Goal: Task Accomplishment & Management: Complete application form

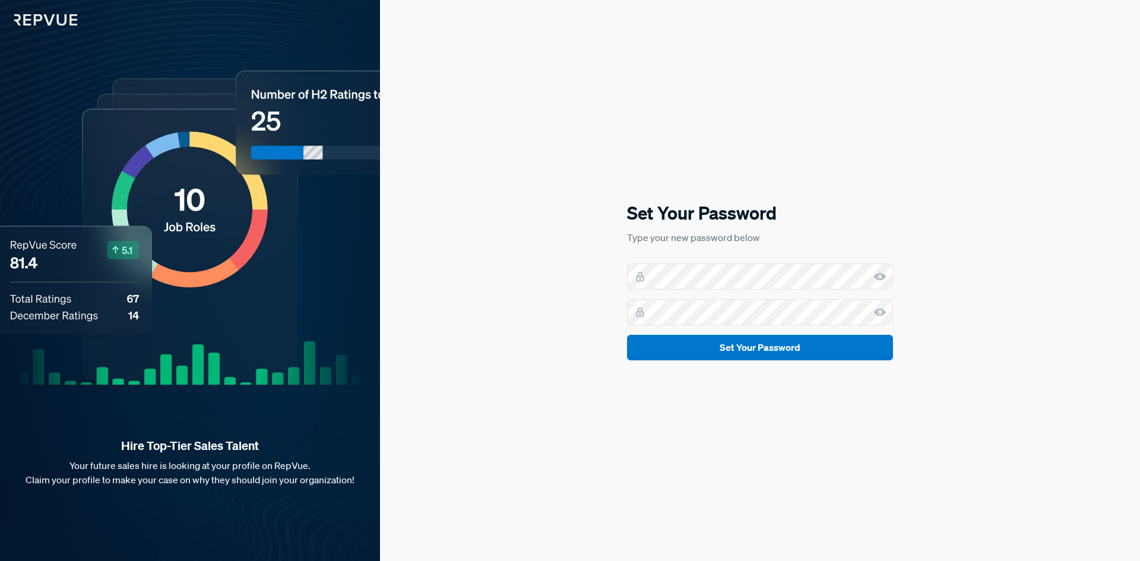
click at [883, 277] on use at bounding box center [880, 277] width 12 height 8
click at [719, 346] on button "Set Your Password" at bounding box center [760, 348] width 266 height 26
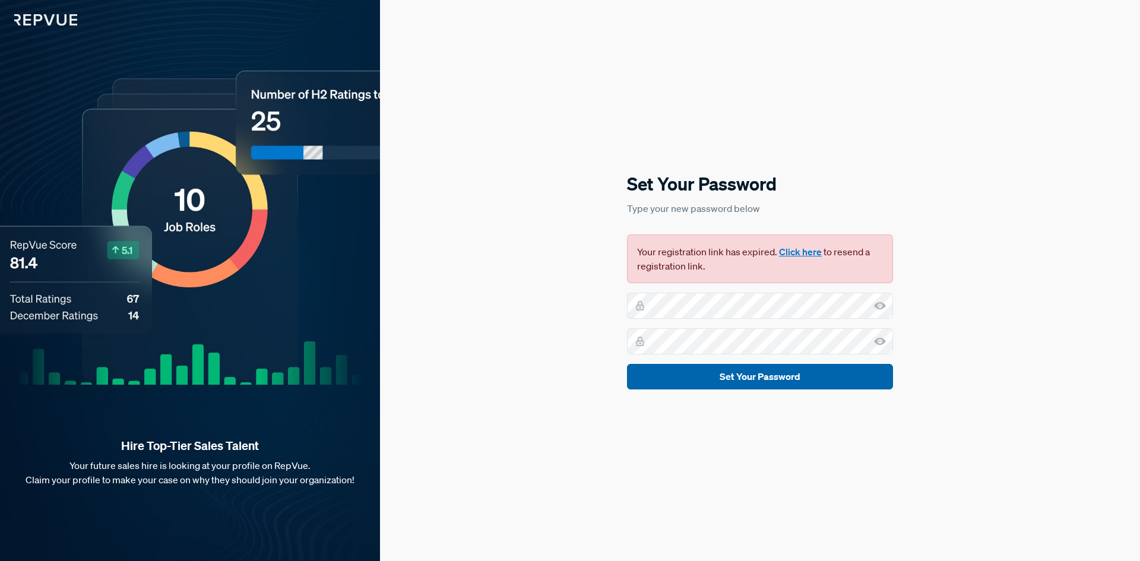
click at [718, 383] on button "Set Your Password" at bounding box center [760, 377] width 266 height 26
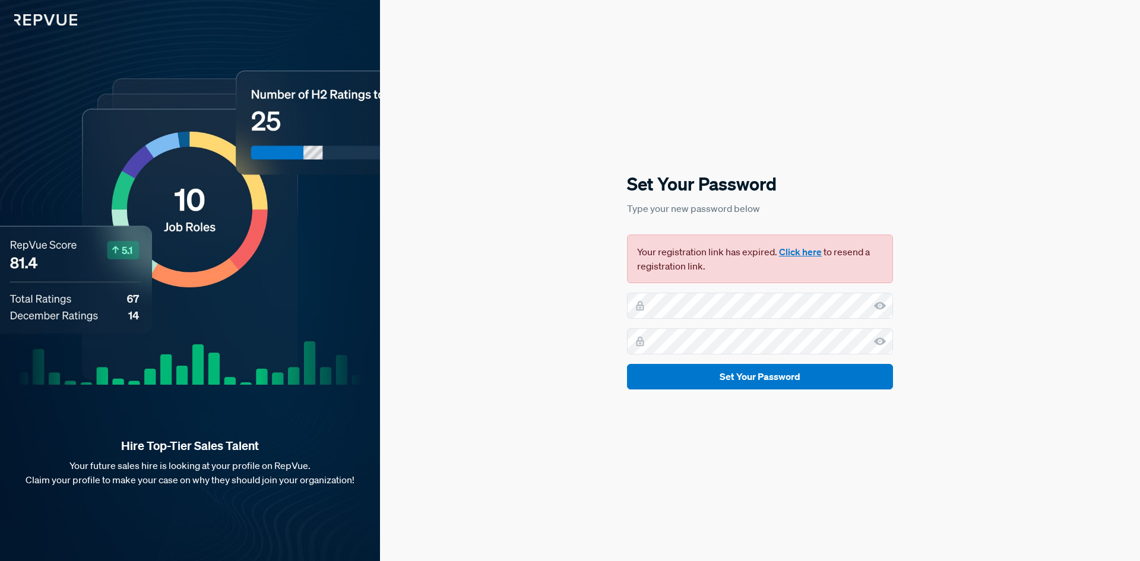
click at [789, 255] on button "Click here" at bounding box center [800, 252] width 43 height 14
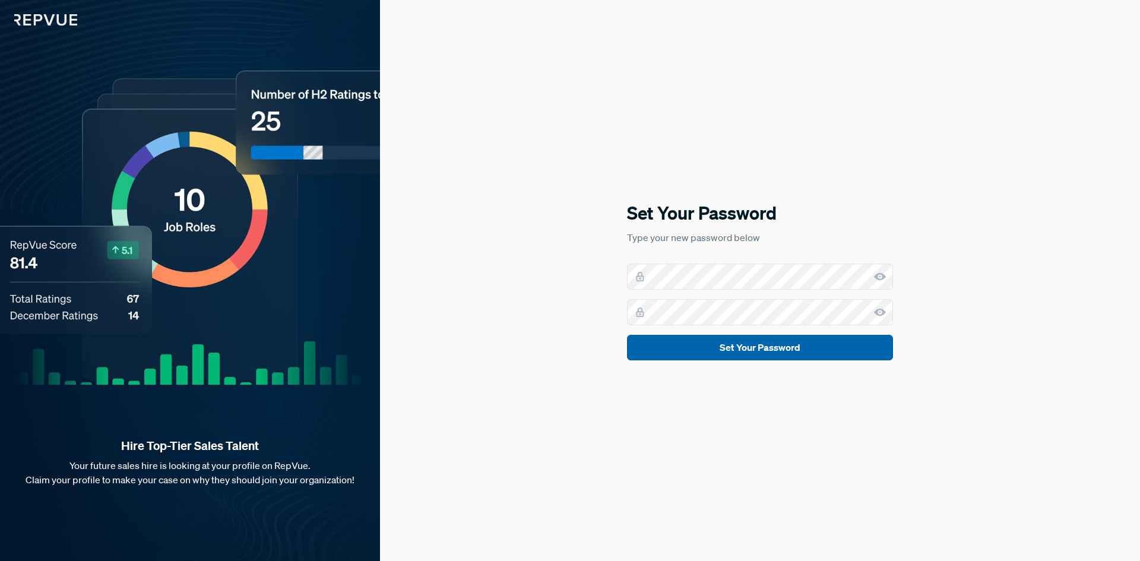
click at [737, 346] on button "Set Your Password" at bounding box center [760, 348] width 266 height 26
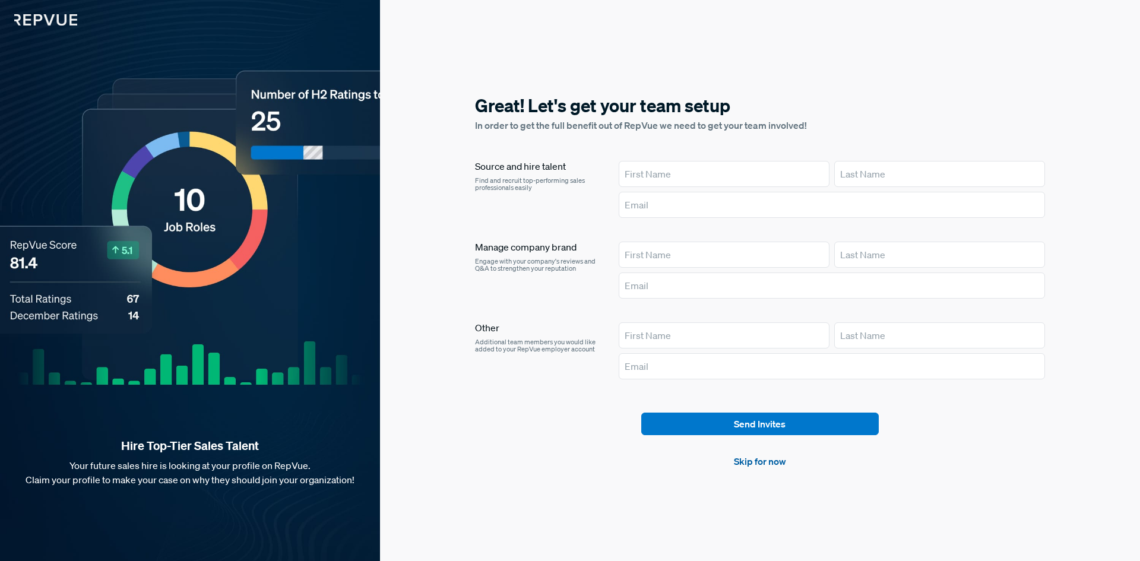
click at [740, 465] on link "Skip for now" at bounding box center [760, 461] width 52 height 14
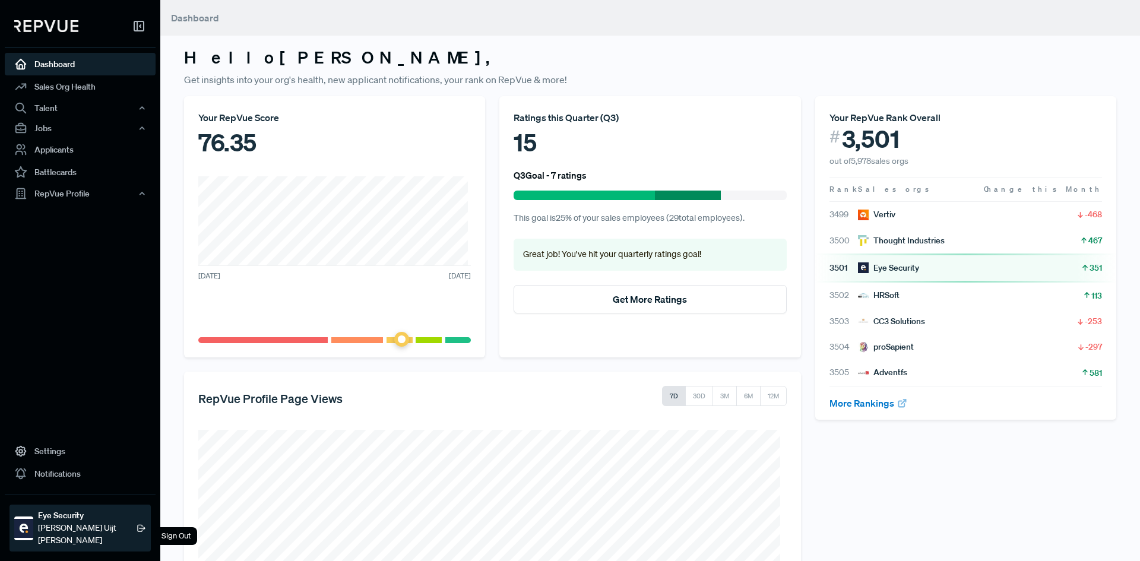
click at [82, 522] on strong "Eye Security" at bounding box center [87, 516] width 99 height 12
